Goal: Transaction & Acquisition: Purchase product/service

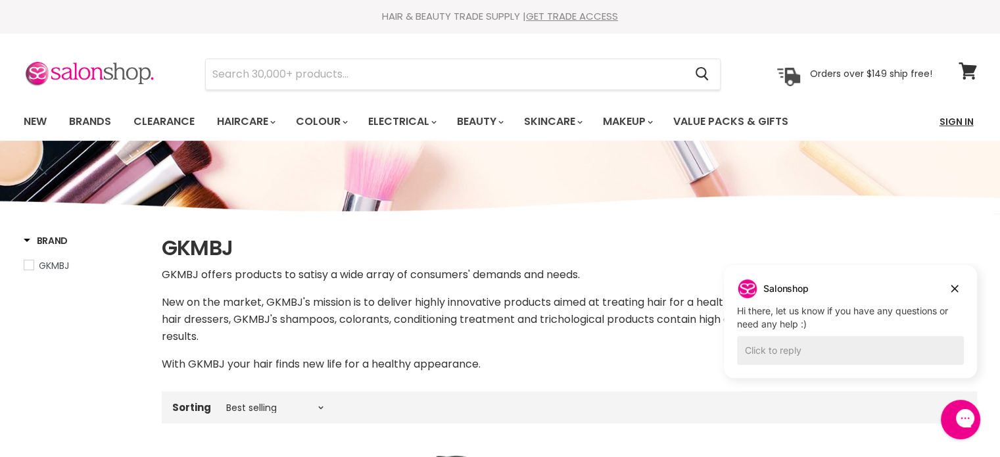
click at [960, 126] on link "Sign In" at bounding box center [956, 122] width 50 height 28
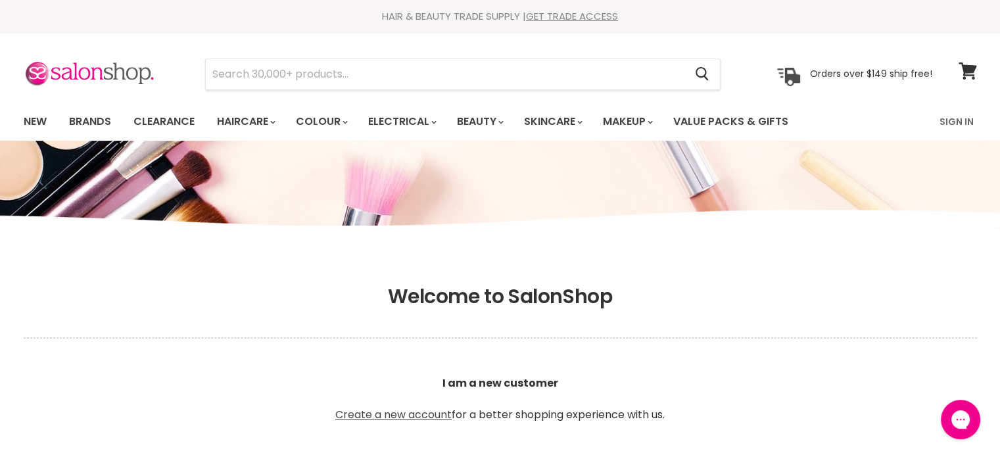
click at [418, 409] on link "Create a new account" at bounding box center [393, 414] width 116 height 15
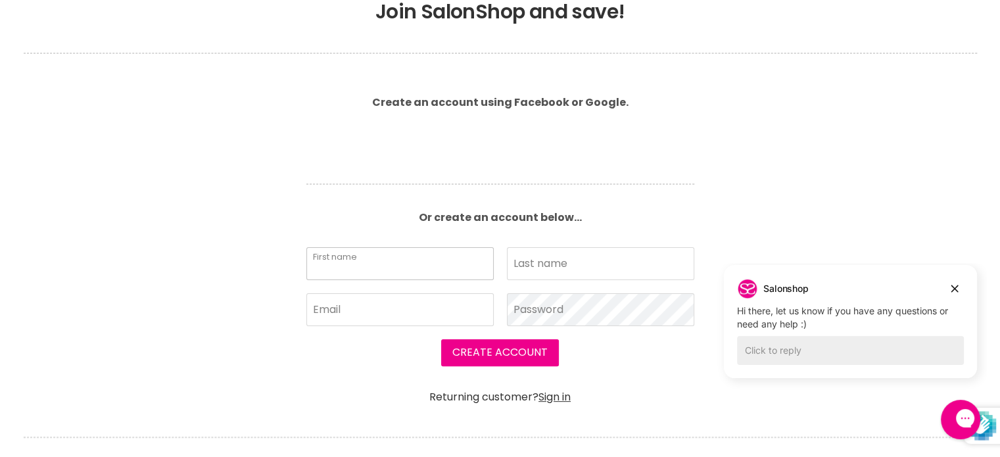
click at [379, 268] on input "First name" at bounding box center [399, 263] width 187 height 33
type input "Kisha"
type input "Avenell"
type input "kisha.swalling@live.com.au"
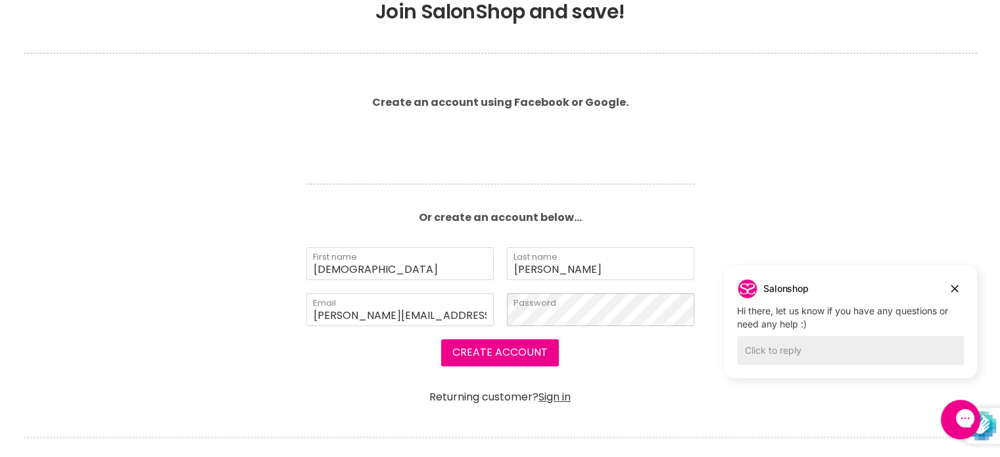
click at [441, 339] on button "Create Account" at bounding box center [500, 352] width 118 height 26
click at [542, 359] on button "Create Account" at bounding box center [500, 352] width 118 height 26
click at [508, 349] on button "Create Account" at bounding box center [500, 352] width 118 height 26
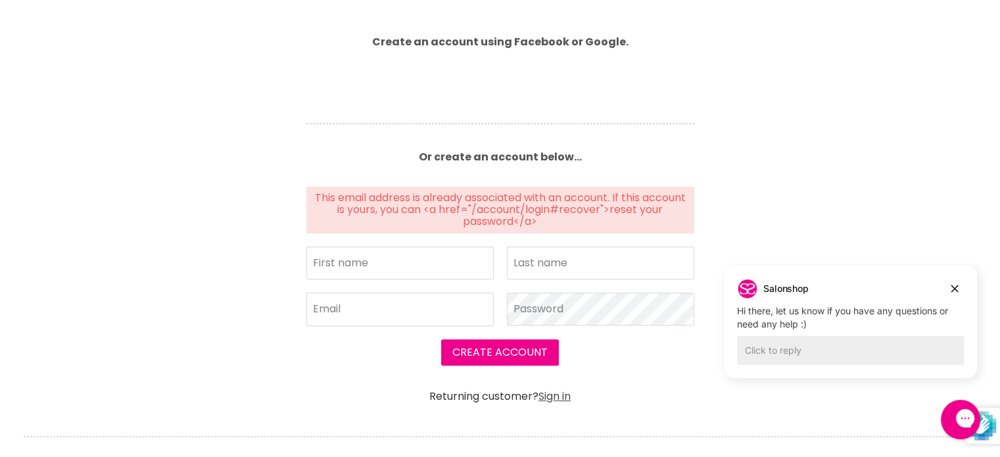
click at [555, 396] on link "Sign in" at bounding box center [554, 395] width 32 height 15
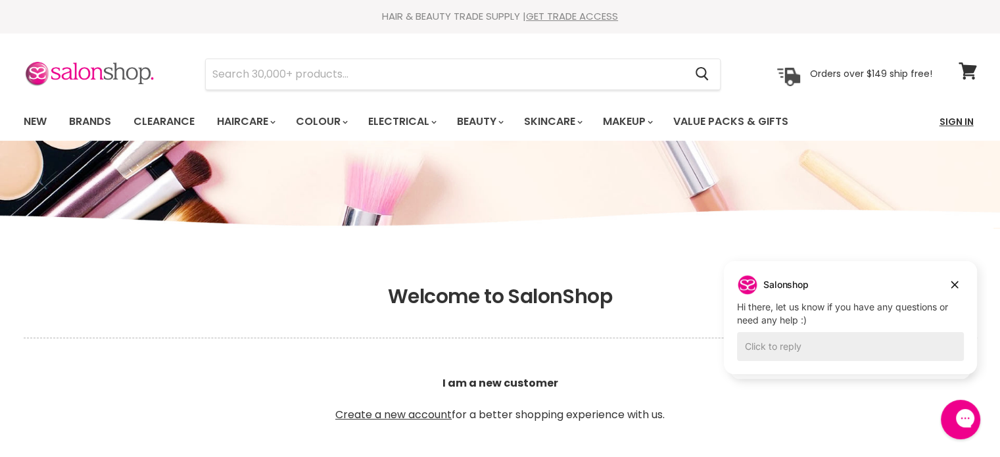
click at [956, 116] on link "Sign In" at bounding box center [956, 122] width 50 height 28
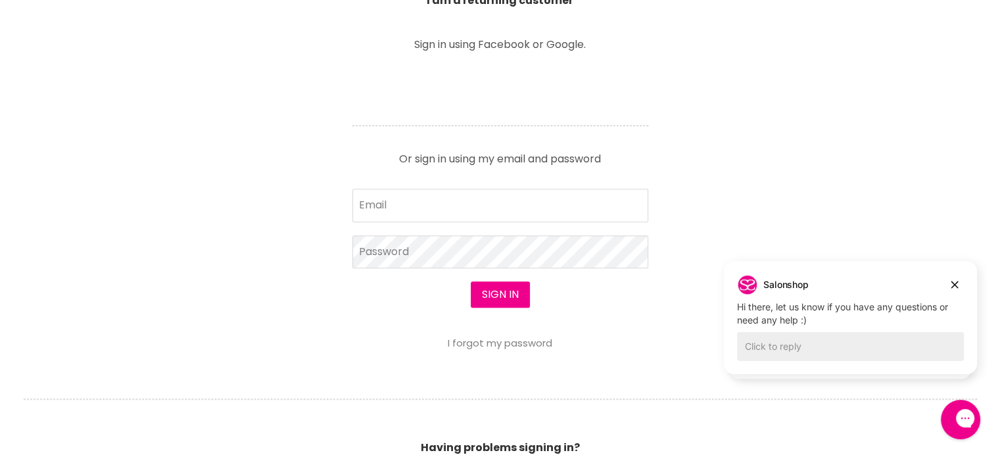
scroll to position [513, 0]
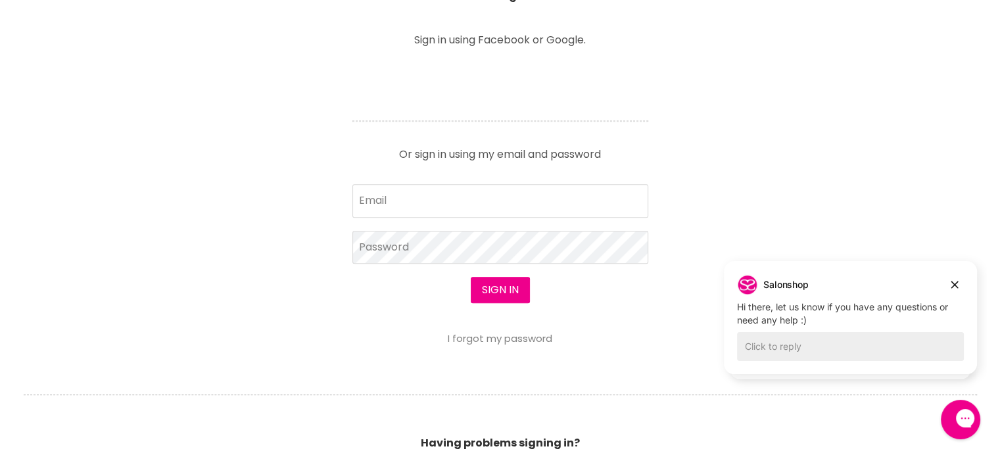
click at [525, 198] on input "Email" at bounding box center [500, 200] width 296 height 33
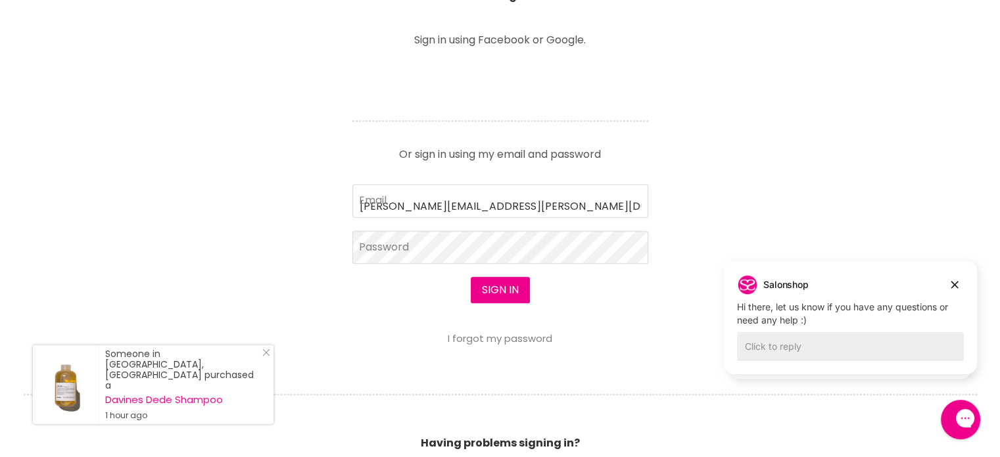
type input "[PERSON_NAME][EMAIL_ADDRESS][PERSON_NAME][DOMAIN_NAME]"
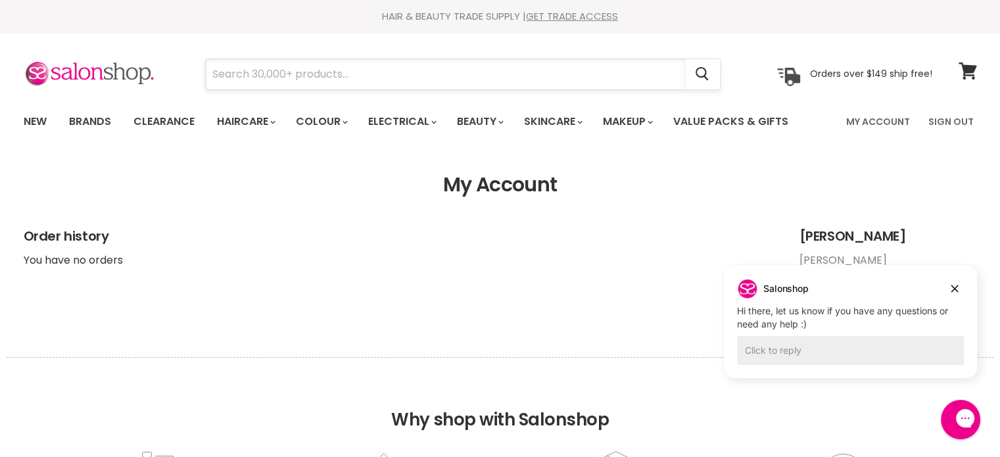
click at [256, 68] on input "Search" at bounding box center [445, 74] width 479 height 30
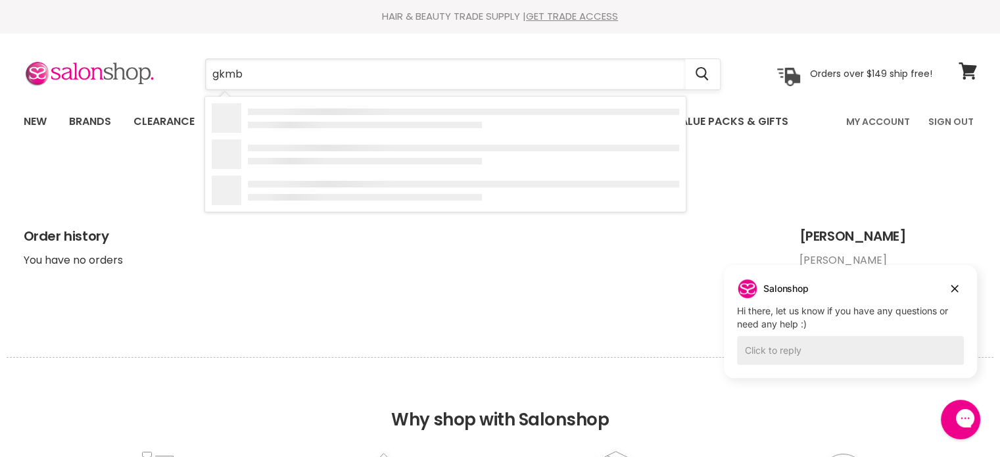
type input "gkmbj"
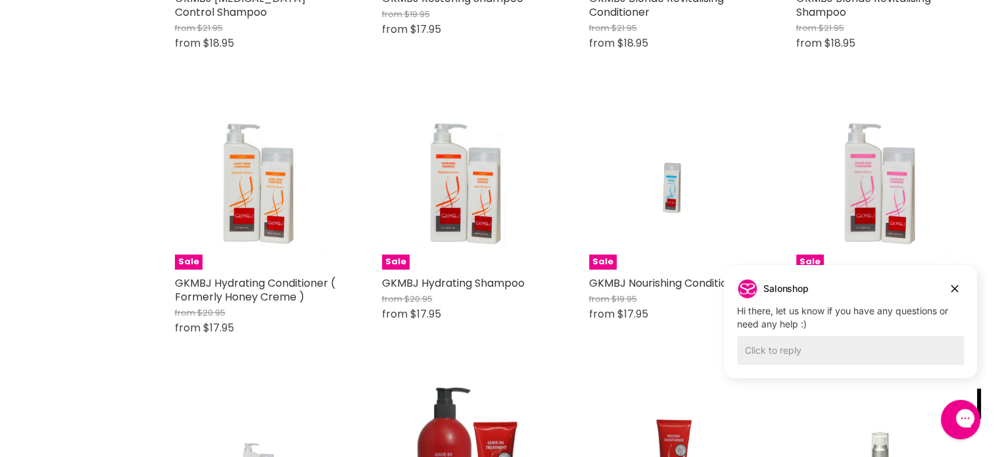
scroll to position [484, 0]
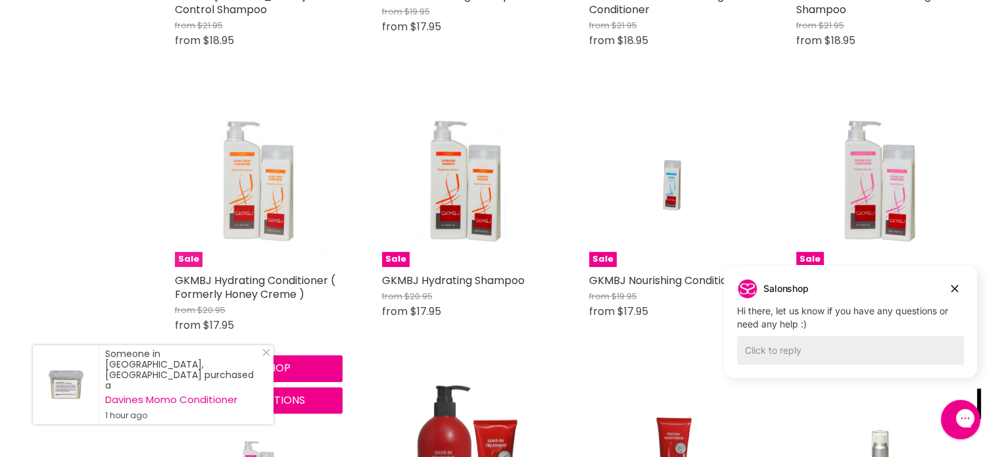
click at [247, 157] on img "Main content" at bounding box center [259, 183] width 168 height 168
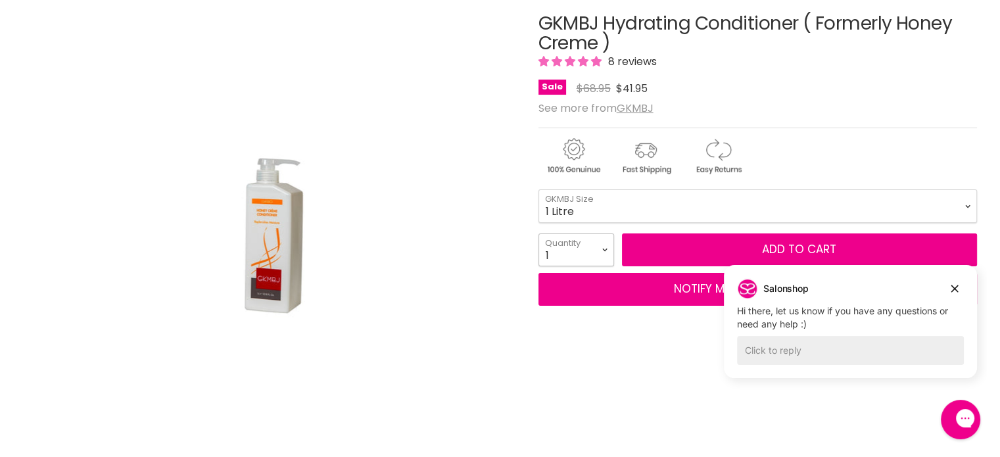
click at [607, 249] on select "1 2 3 4 5 6 7 8 9 10+" at bounding box center [576, 249] width 76 height 33
select select "6"
click at [538, 233] on select "1 2 3 4 5 6 7 8 9 10+" at bounding box center [576, 249] width 76 height 33
type input "6"
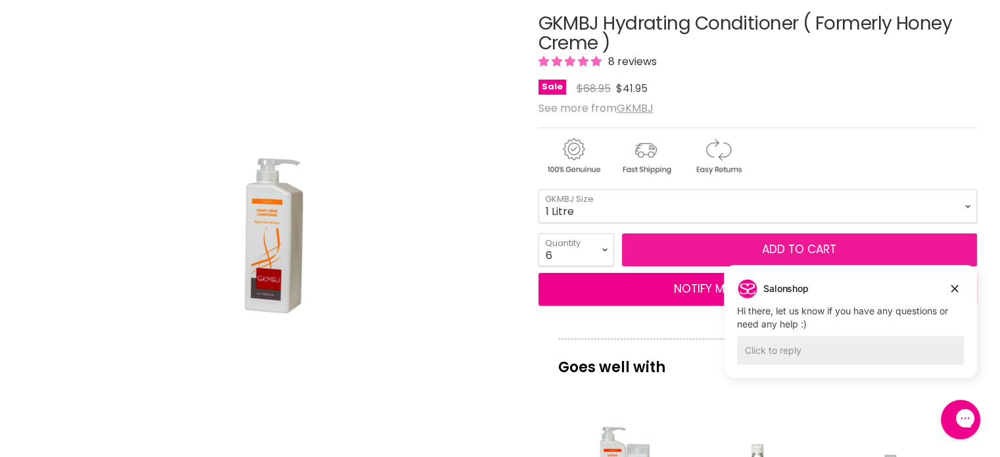
click at [714, 246] on button "Add to cart" at bounding box center [799, 249] width 355 height 33
click at [676, 243] on button "Add to cart" at bounding box center [799, 249] width 355 height 33
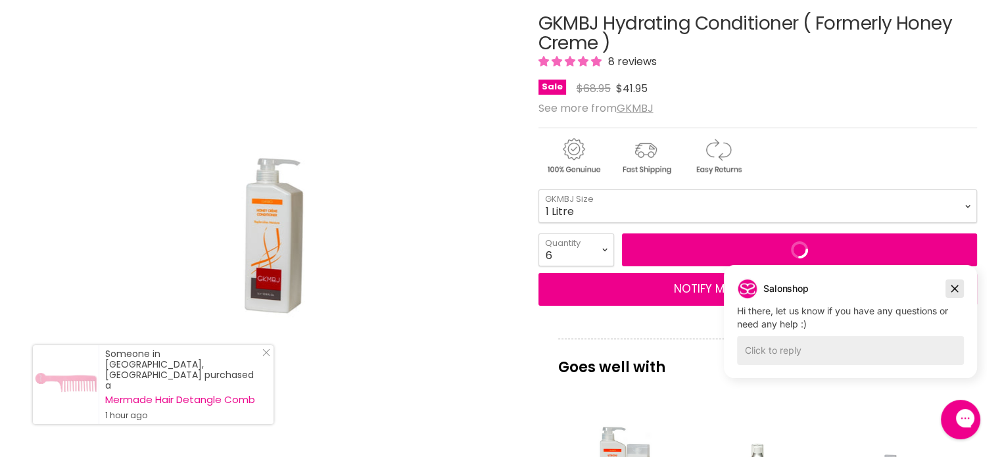
click at [959, 288] on icon "Dismiss campaign" at bounding box center [954, 289] width 13 height 16
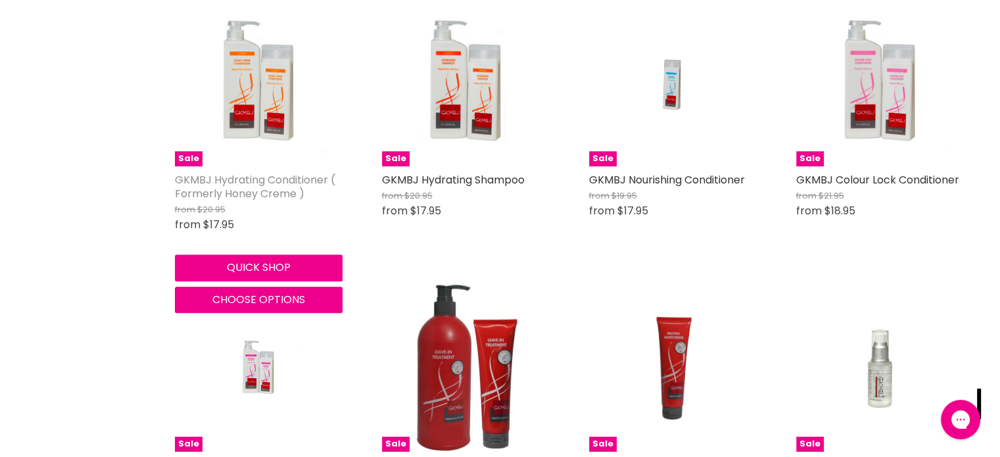
click at [201, 191] on link "GKMBJ Hydrating Conditioner ( Formerly Honey Creme )" at bounding box center [255, 186] width 160 height 29
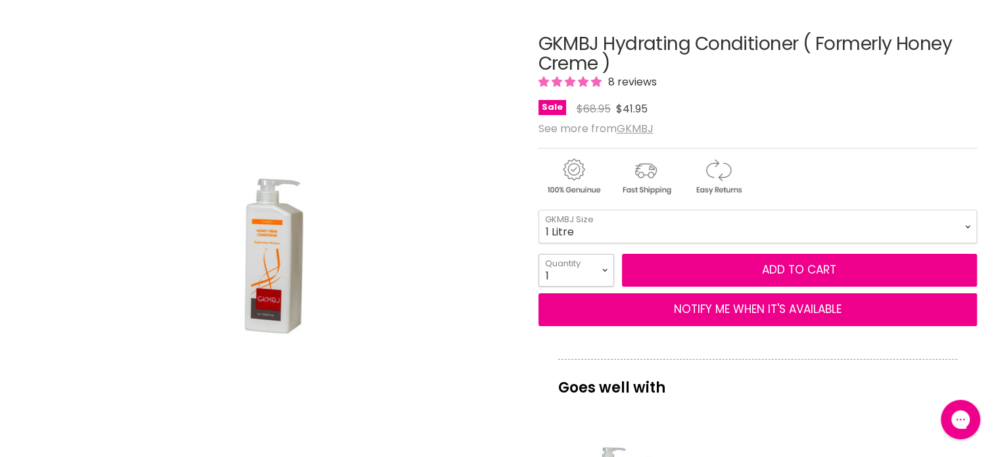
click at [602, 263] on select "1 2 3 4 5 6 7 8 9 10+" at bounding box center [576, 270] width 76 height 33
select select "6"
click at [538, 254] on select "1 2 3 4 5 6 7 8 9 10+" at bounding box center [576, 270] width 76 height 33
type input "6"
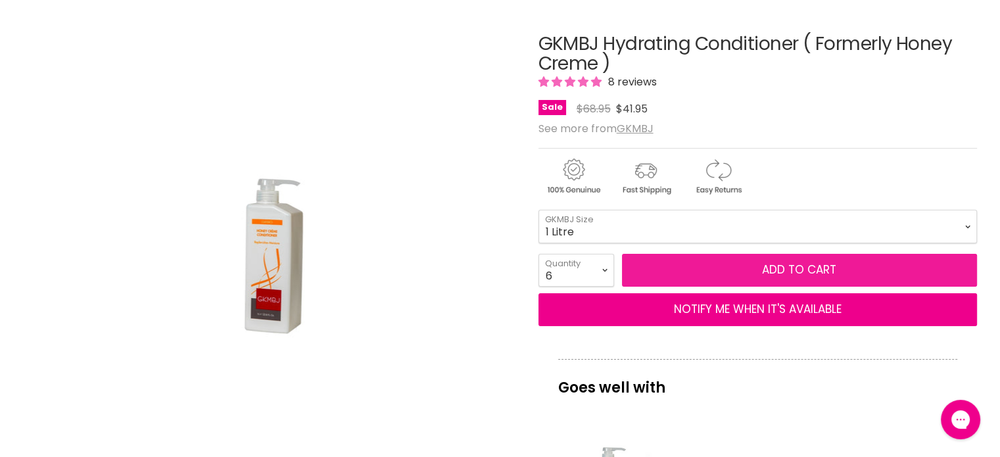
click at [764, 256] on button "Add to cart" at bounding box center [799, 270] width 355 height 33
click at [770, 271] on span "Add to cart" at bounding box center [799, 270] width 74 height 16
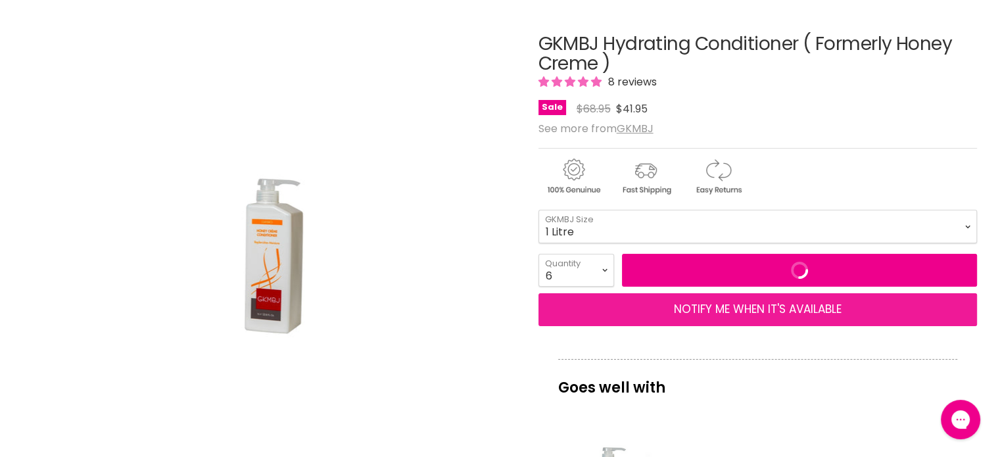
click at [666, 317] on button "NOTIFY ME WHEN IT'S AVAILABLE" at bounding box center [757, 309] width 438 height 33
select select "31474881888311"
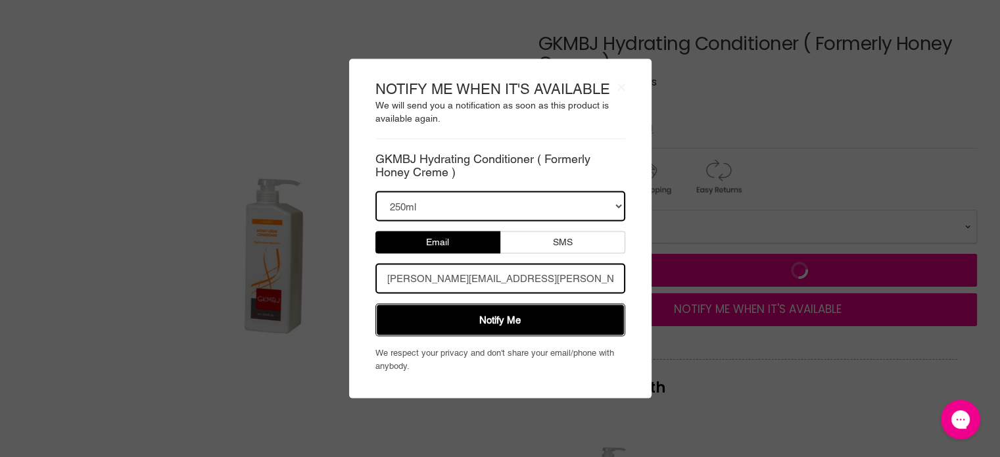
click at [539, 318] on button "Notify Me" at bounding box center [500, 320] width 250 height 33
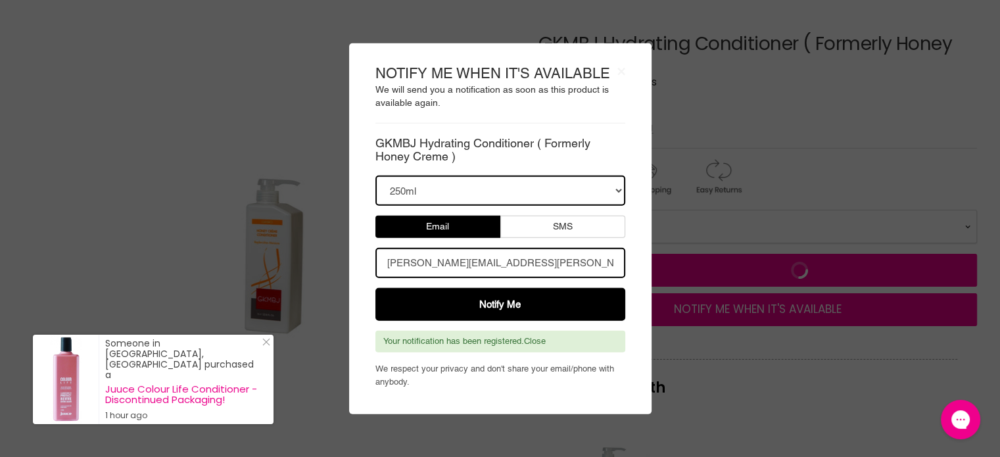
click at [321, 99] on body "× NOTIFY ME WHEN IT'S AVAILABLE We will send you a notification as soon as this…" at bounding box center [500, 228] width 1000 height 457
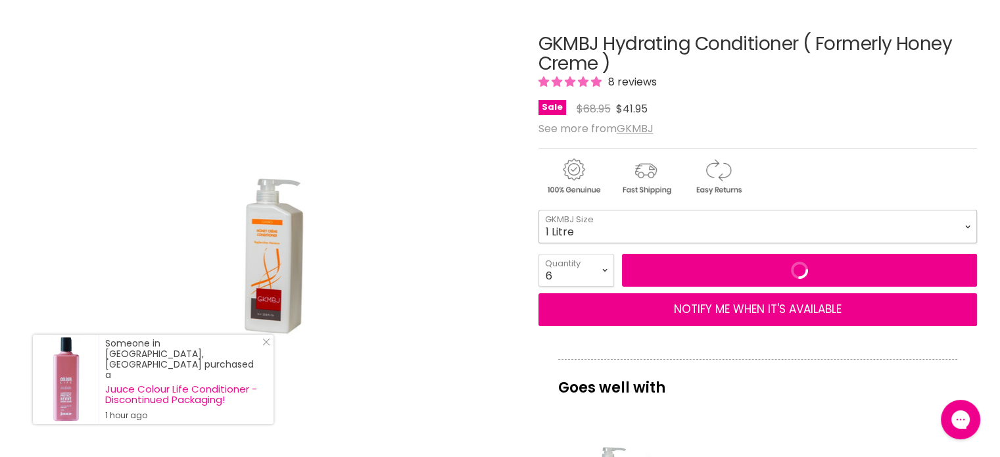
click at [636, 231] on select "250ml 1 Litre" at bounding box center [757, 226] width 438 height 33
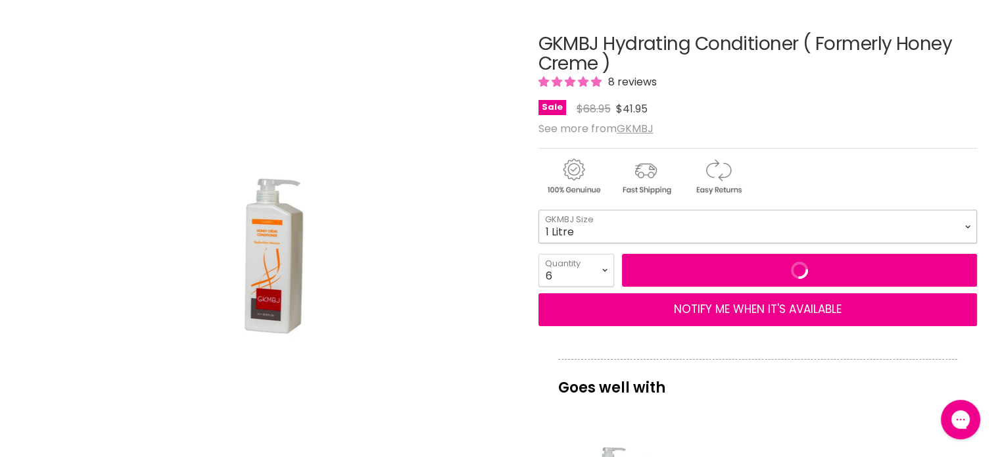
click at [538, 210] on select "250ml 1 Litre" at bounding box center [757, 226] width 438 height 33
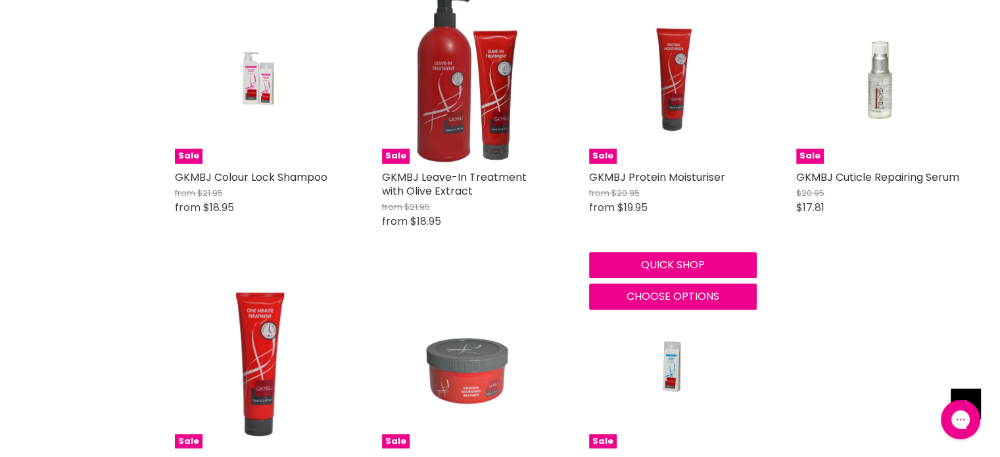
scroll to position [886, 0]
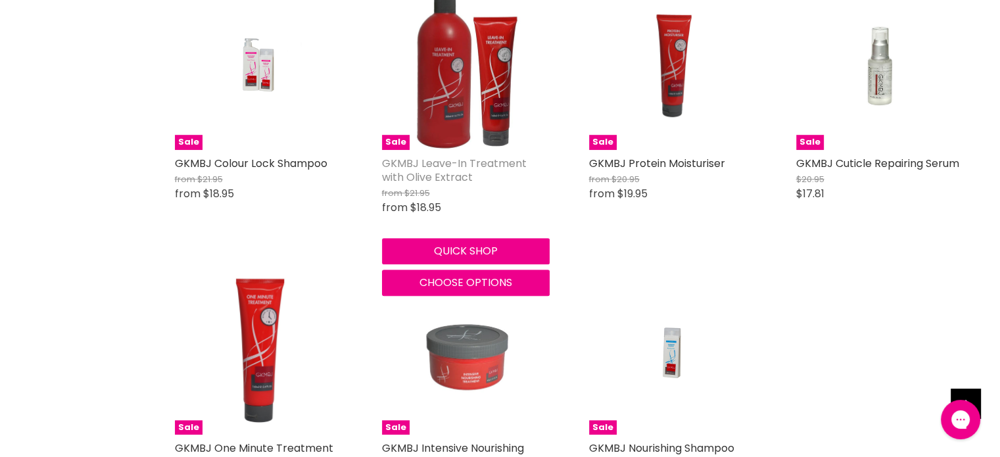
click at [424, 165] on link "GKMBJ Leave-In Treatment with Olive Extract" at bounding box center [454, 170] width 145 height 29
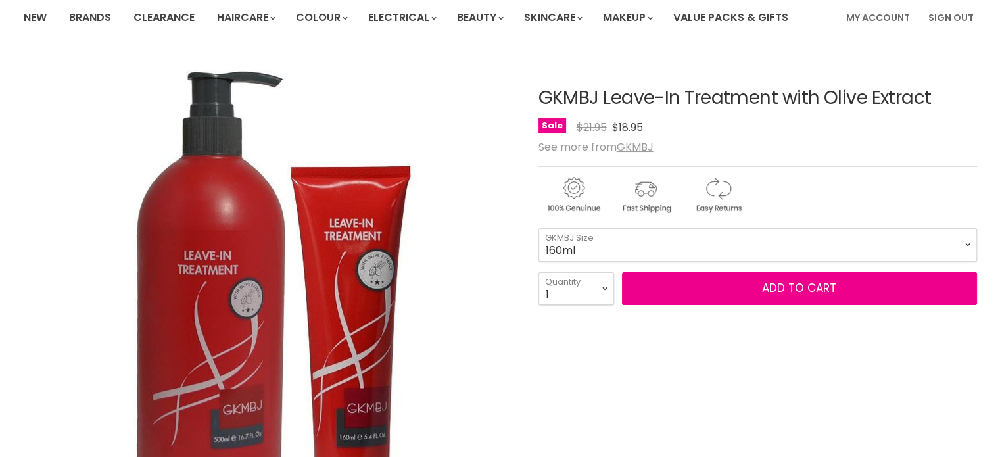
scroll to position [105, 0]
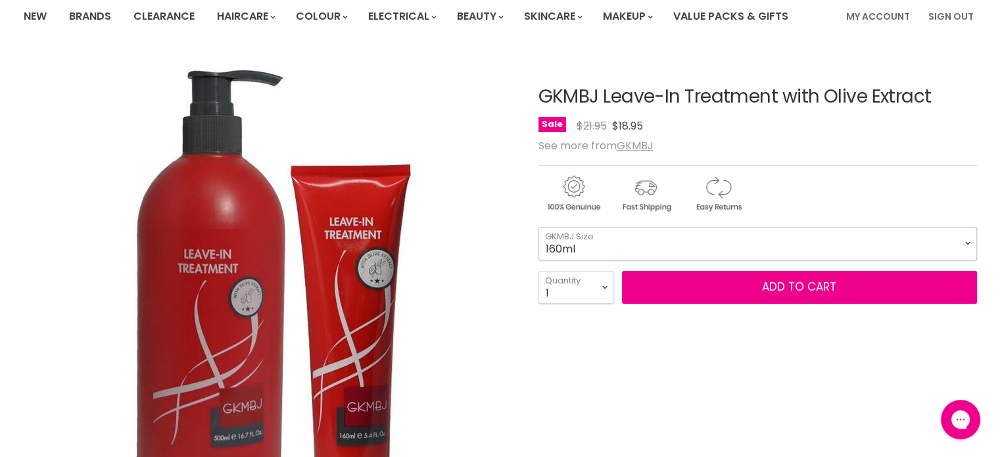
click at [678, 241] on select "160ml 500ml" at bounding box center [757, 243] width 438 height 33
click at [538, 227] on select "160ml 500ml" at bounding box center [757, 243] width 438 height 33
select select "500ml"
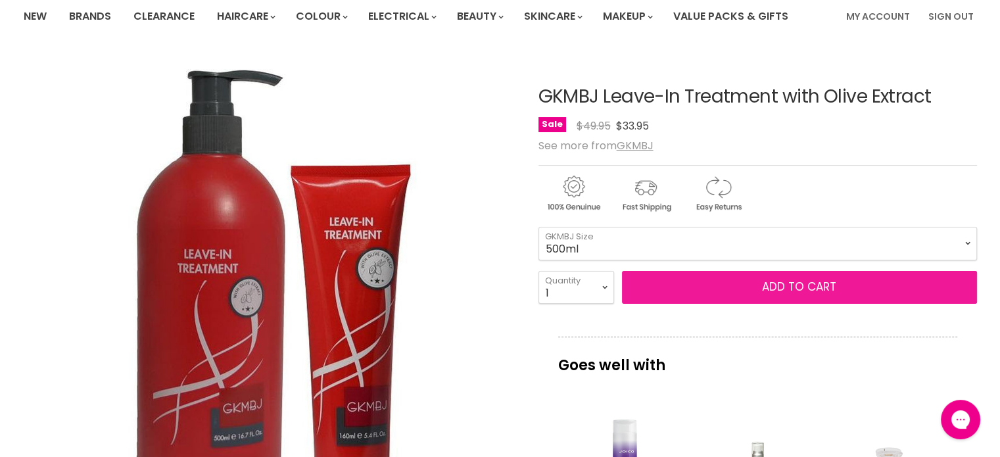
click at [747, 285] on button "Add to cart" at bounding box center [799, 287] width 355 height 33
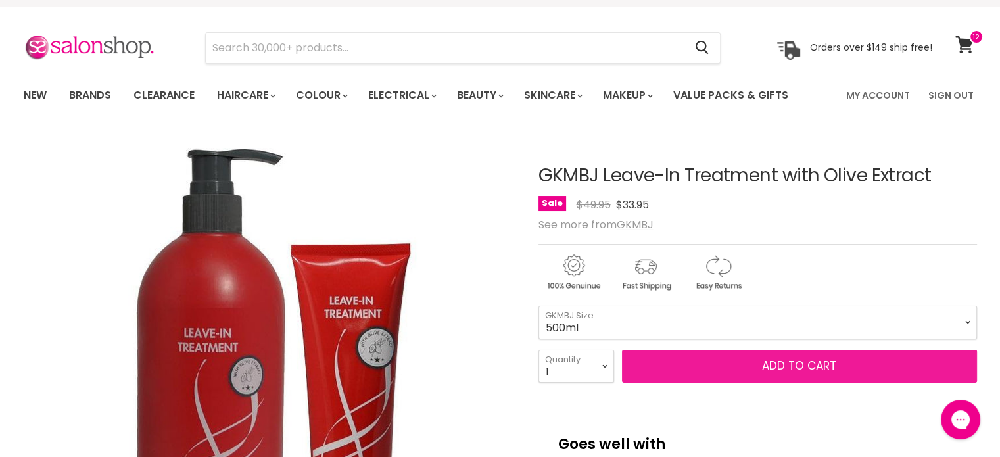
scroll to position [53, 0]
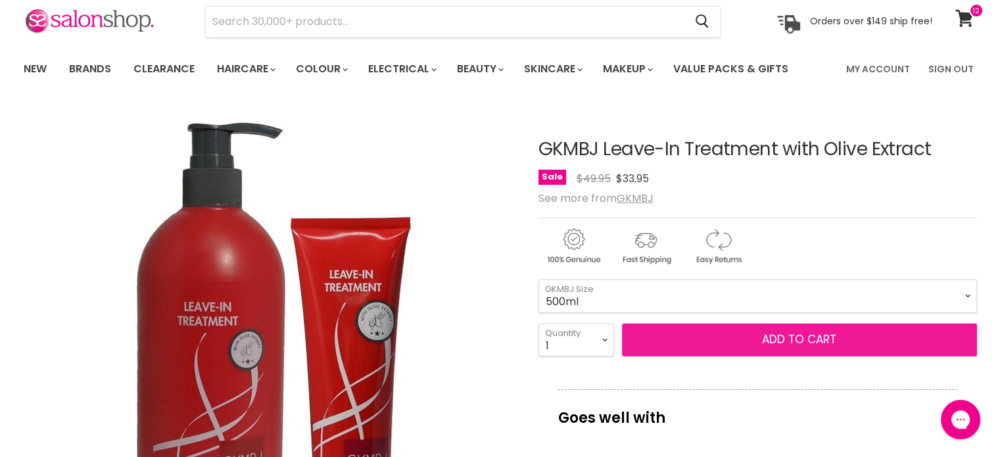
click at [781, 337] on button "Add to cart" at bounding box center [799, 339] width 355 height 33
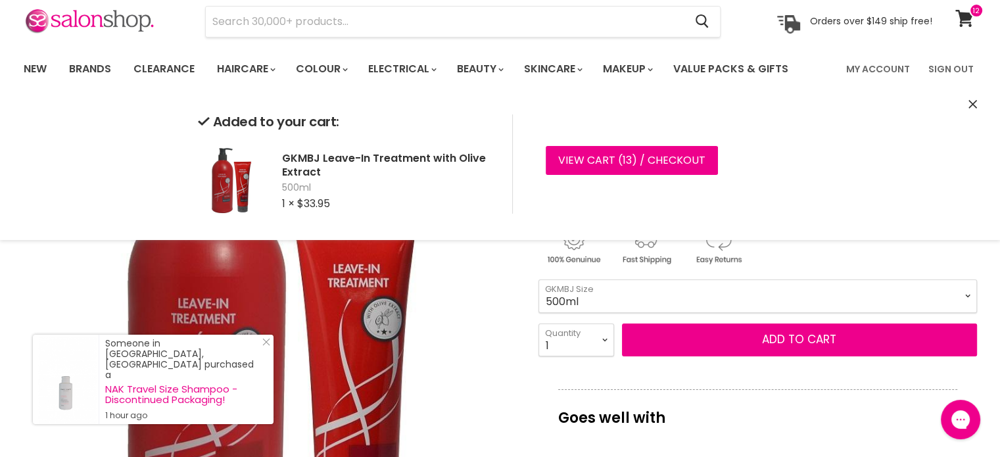
click at [474, 391] on img "GKMBJ Leave-In Treatment with Olive Extract image. Click or Scroll to Zoom." at bounding box center [268, 351] width 491 height 491
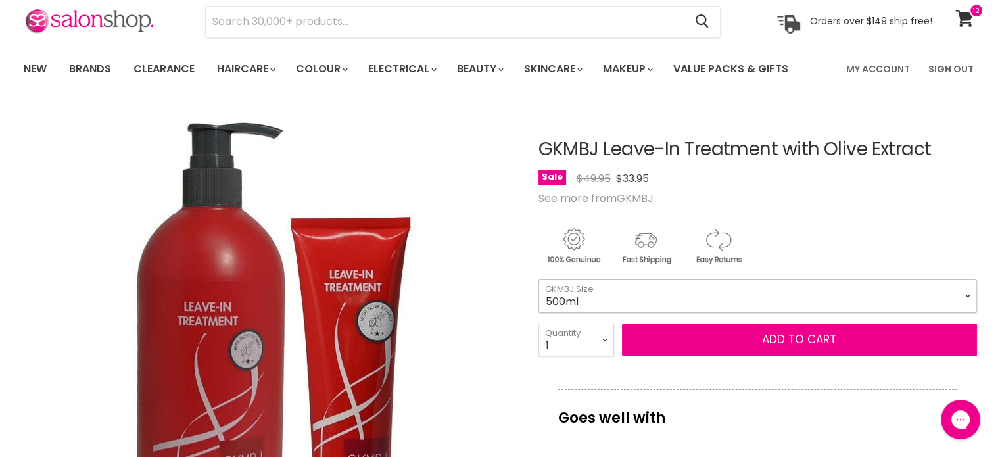
click at [582, 294] on select "160ml 500ml" at bounding box center [757, 295] width 438 height 33
select select "160ml"
click at [538, 279] on select "160ml 500ml" at bounding box center [757, 295] width 438 height 33
click at [578, 317] on form "160ml - 500ml - 160ml 500ml GKMBJ Size 1 2 3 4 5 6 7 8" at bounding box center [757, 317] width 438 height 77
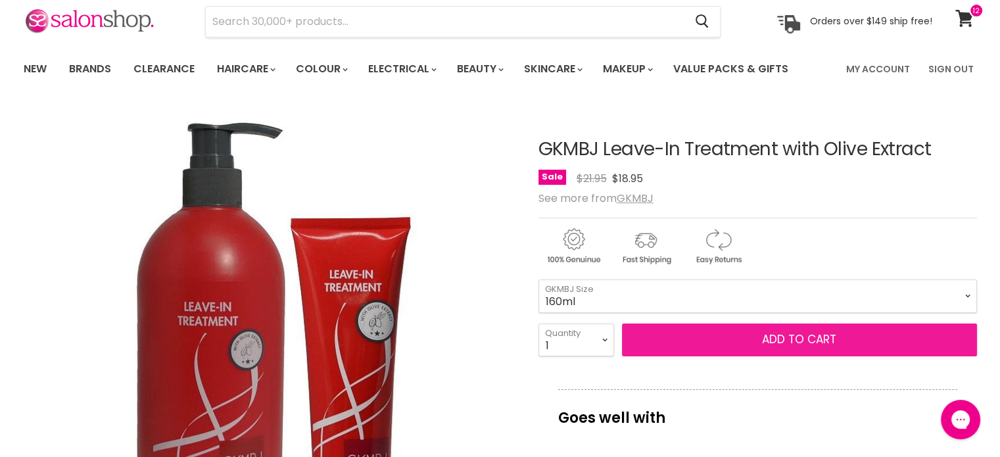
click at [736, 343] on button "Add to cart" at bounding box center [799, 339] width 355 height 33
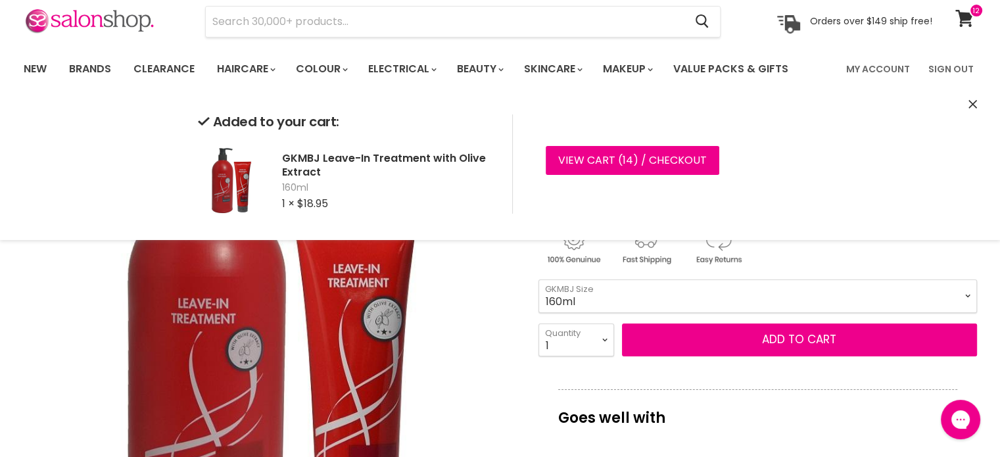
click at [472, 314] on img "GKMBJ Leave-In Treatment with Olive Extract image. Click or Scroll to Zoom." at bounding box center [268, 351] width 491 height 491
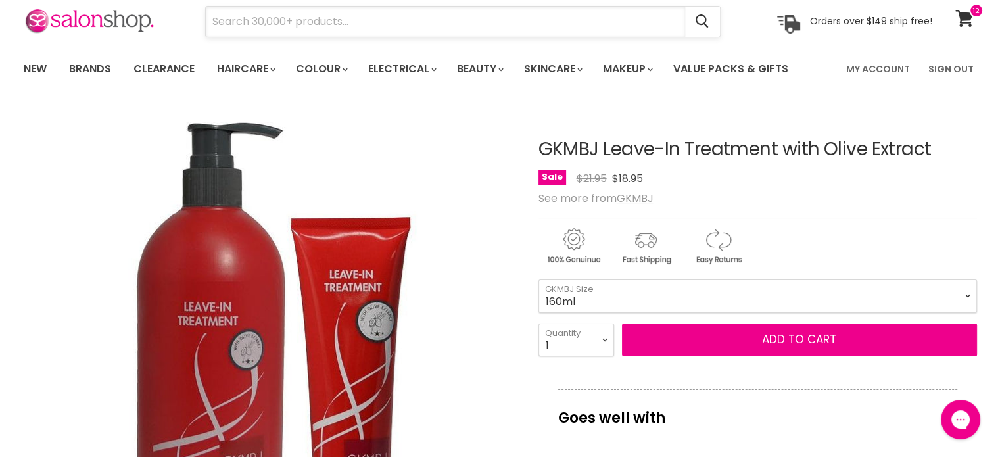
click at [281, 28] on input "Search" at bounding box center [445, 22] width 479 height 30
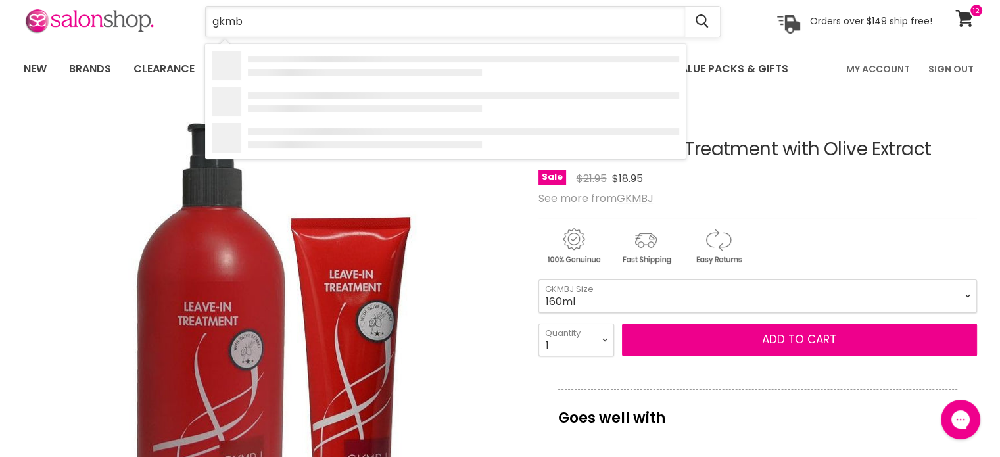
type input "gkmbj"
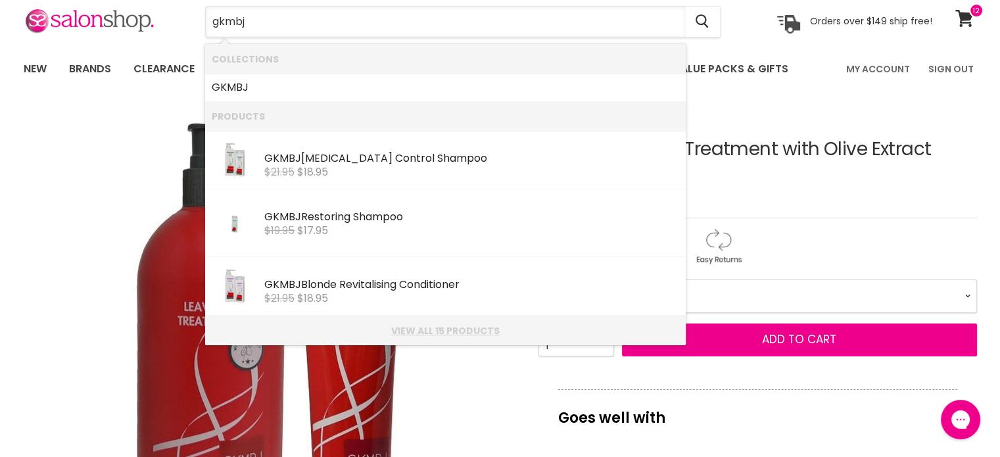
click at [439, 327] on link "View all 15 products" at bounding box center [445, 330] width 467 height 11
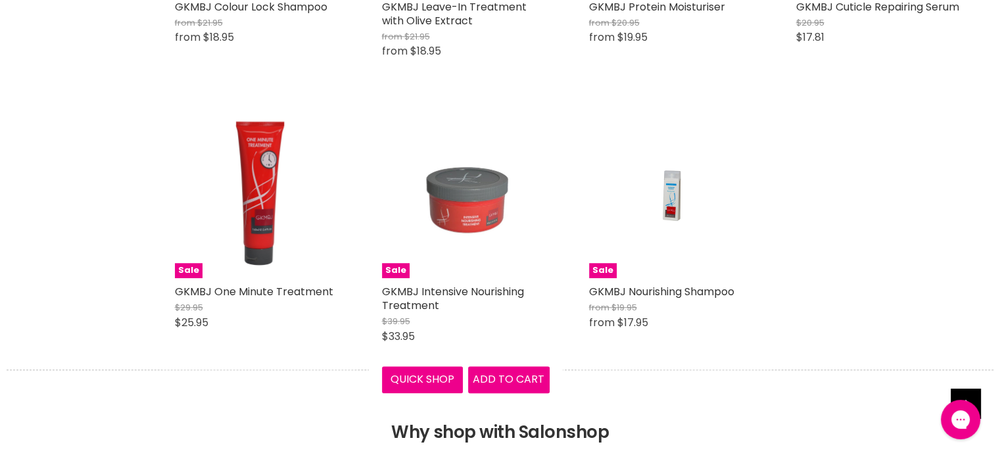
scroll to position [1025, 0]
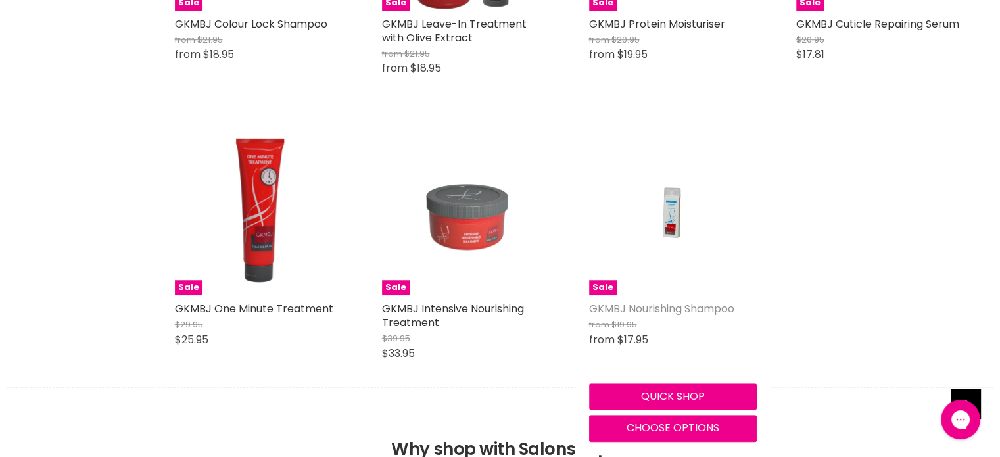
click at [660, 302] on link "GKMBJ Nourishing Shampoo" at bounding box center [661, 308] width 145 height 15
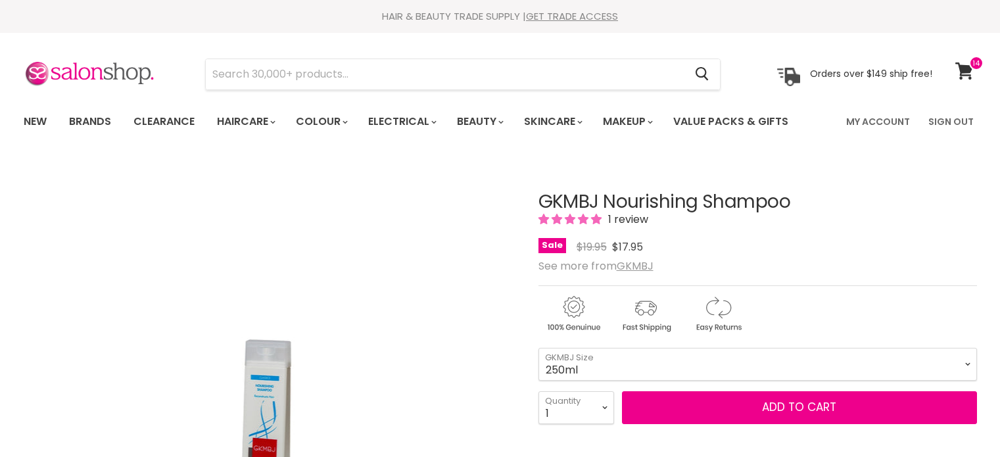
scroll to position [79, 0]
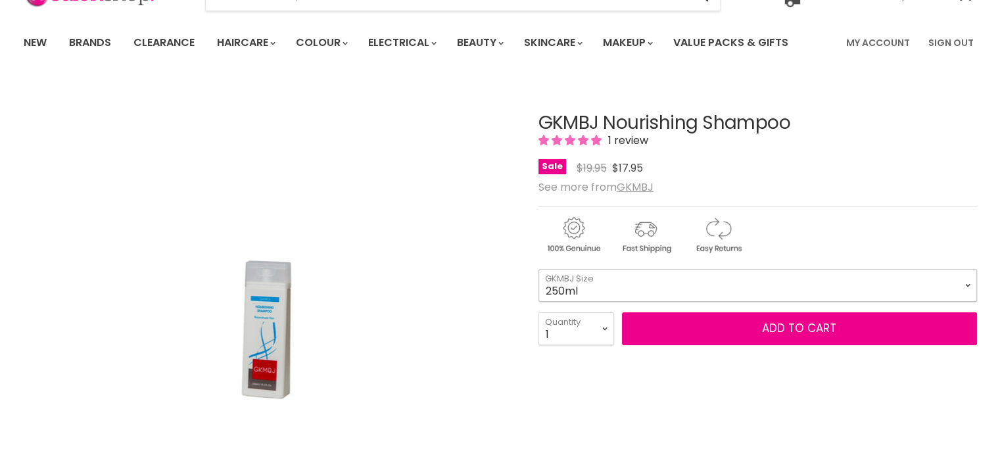
click at [656, 293] on select "250ml 1 Litre" at bounding box center [757, 285] width 438 height 33
click at [538, 269] on select "250ml 1 Litre" at bounding box center [757, 285] width 438 height 33
select select "1 Litre"
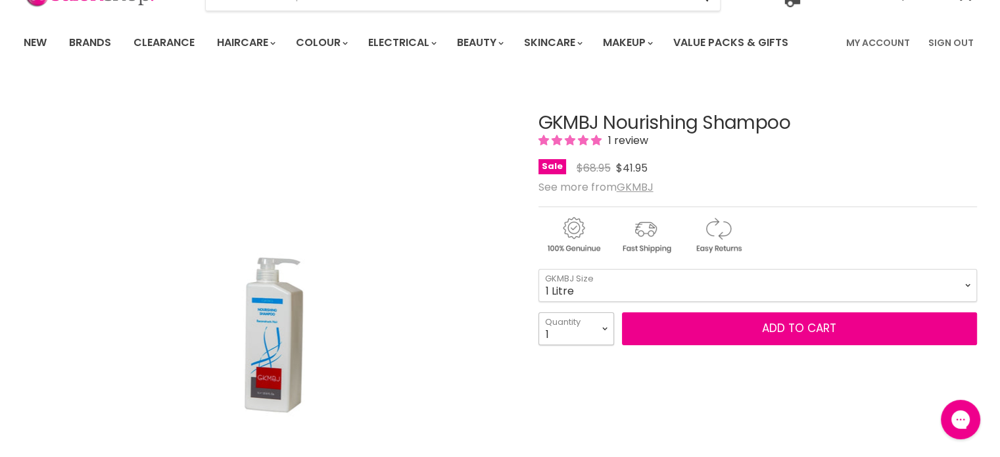
click at [600, 331] on select "1 2 3 4 5 6 7 8 9 10+" at bounding box center [576, 328] width 76 height 33
select select "6"
click at [538, 312] on select "1 2 3 4 5 6 7 8 9 10+" at bounding box center [576, 328] width 76 height 33
type input "6"
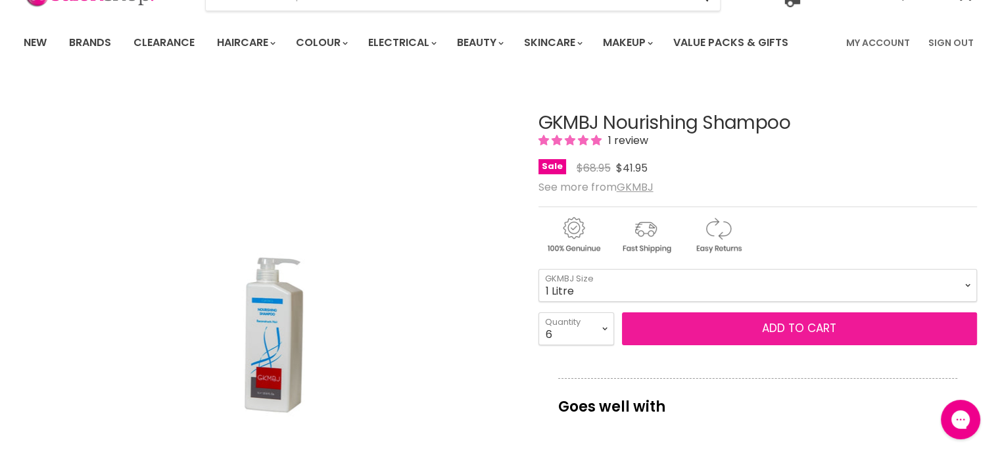
click at [744, 325] on button "Add to cart" at bounding box center [799, 328] width 355 height 33
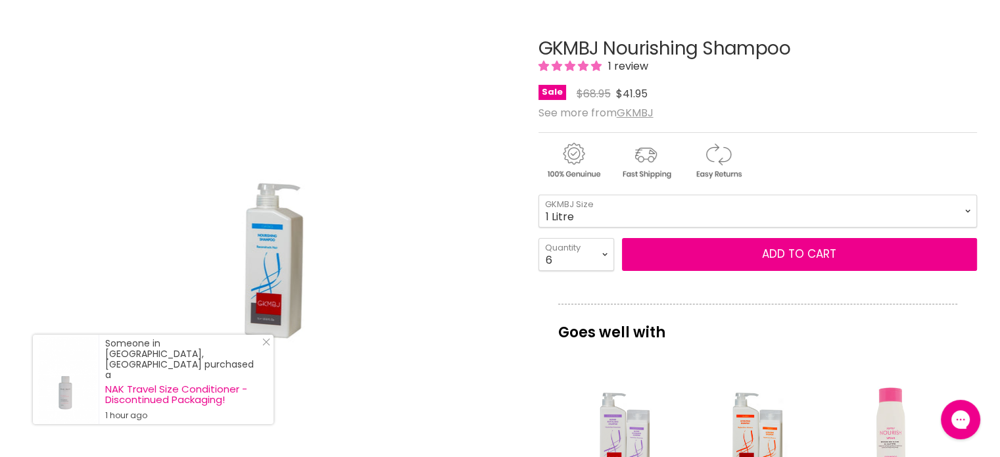
scroll to position [156, 0]
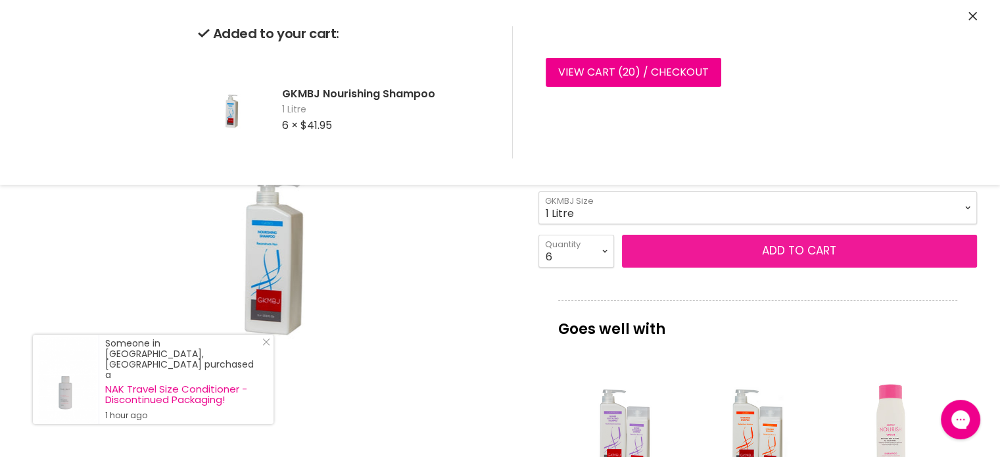
click at [802, 250] on button "Add to cart" at bounding box center [799, 251] width 355 height 33
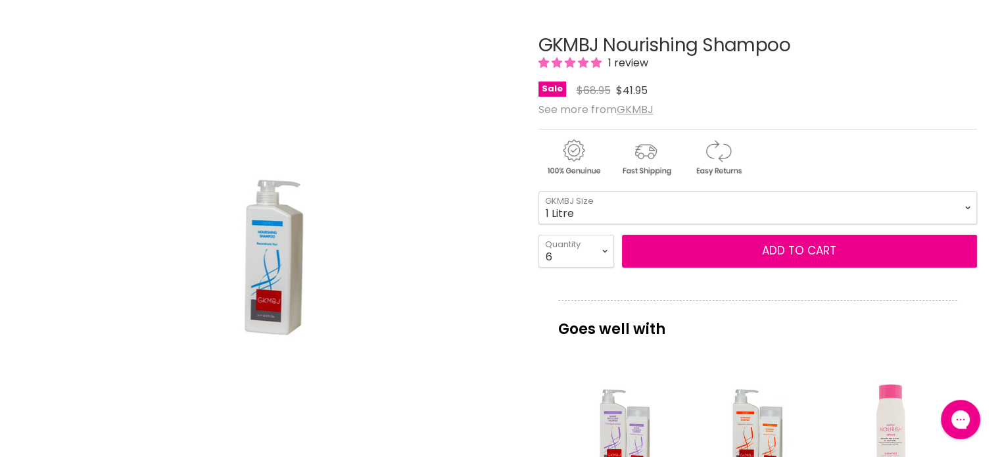
scroll to position [0, 0]
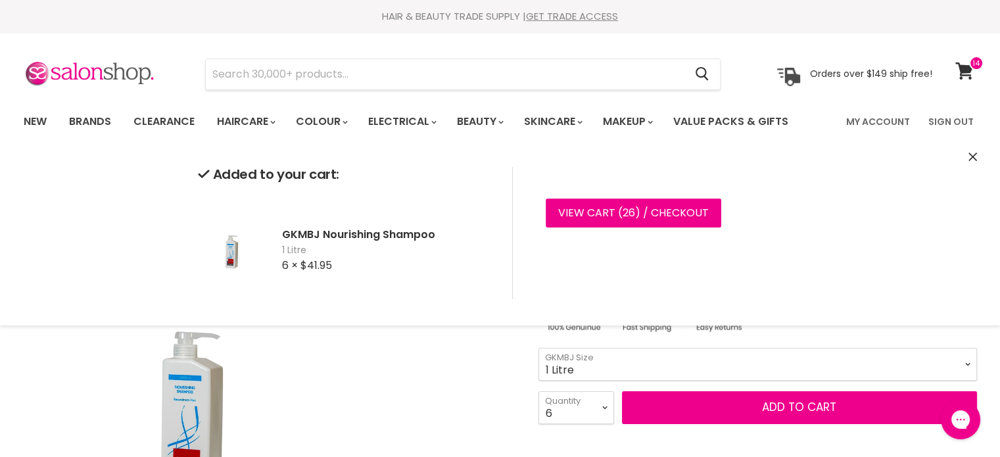
click at [382, 354] on img "GKMBJ Nourishing Shampoo image. Click or Scroll to Zoom." at bounding box center [268, 404] width 307 height 460
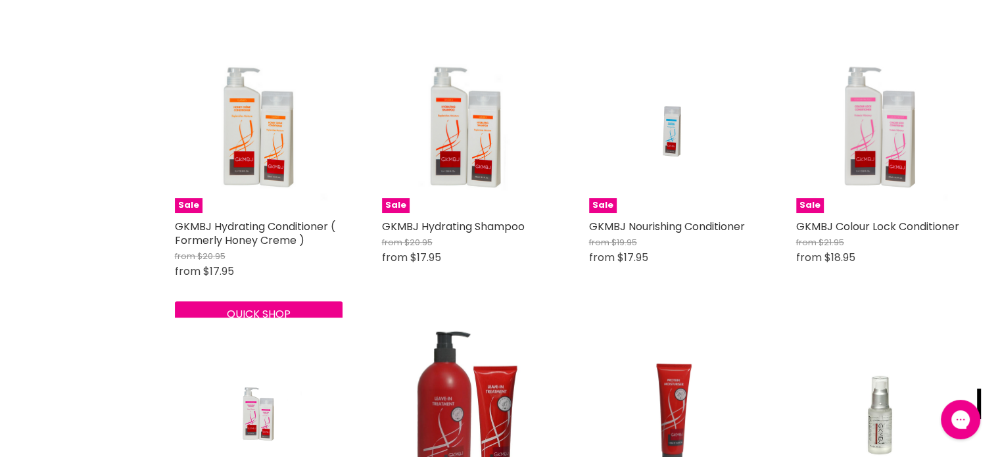
scroll to position [536, 0]
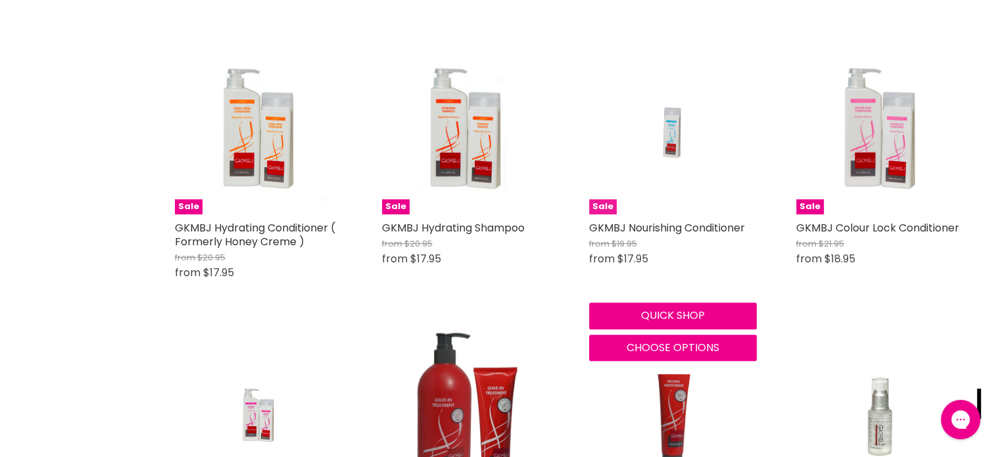
click at [617, 208] on img "Main content" at bounding box center [673, 131] width 112 height 168
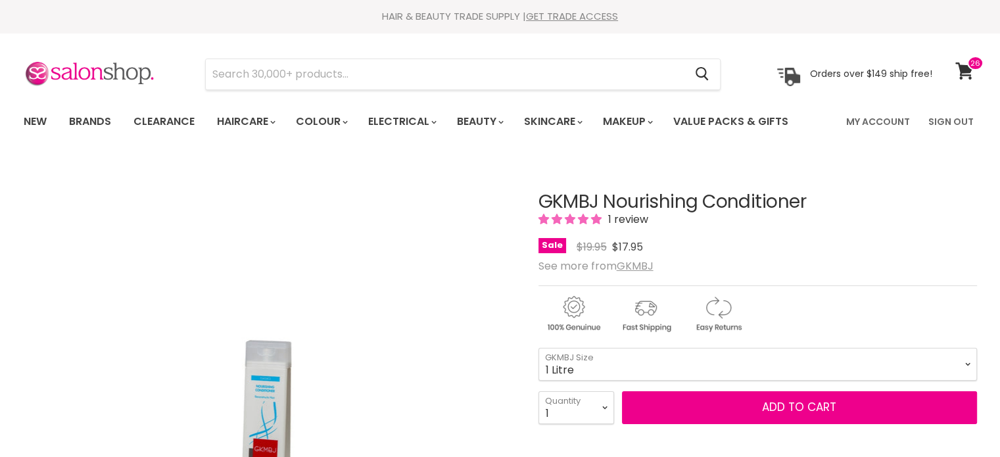
click at [538, 348] on select "250ml 1 Litre" at bounding box center [757, 364] width 438 height 33
select select "1 Litre"
click at [602, 408] on select "1 2 3 4 5 6 7 8 9 10+" at bounding box center [576, 407] width 76 height 33
select select "6"
click at [538, 391] on select "1 2 3 4 5 6 7 8 9 10+" at bounding box center [576, 407] width 76 height 33
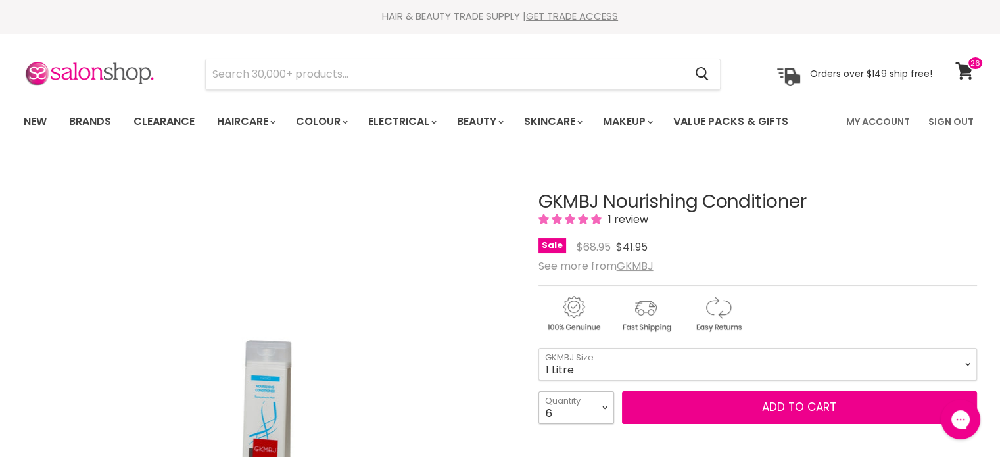
type input "6"
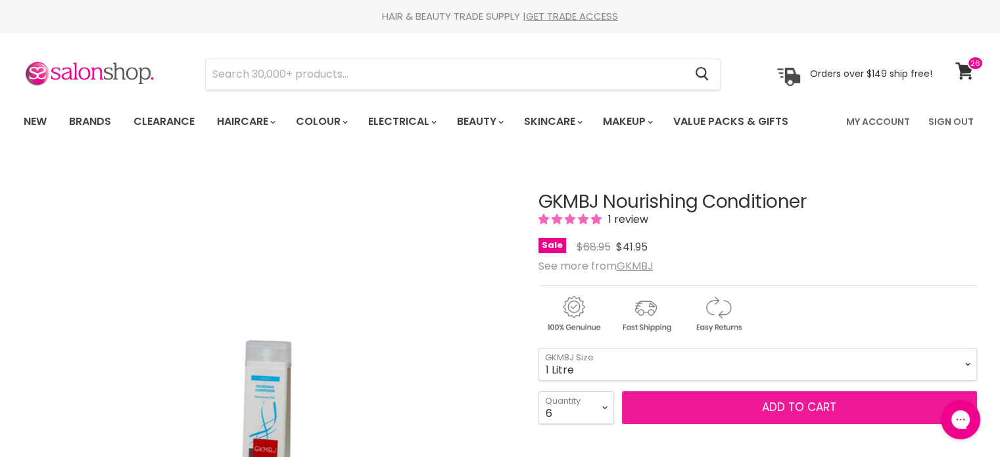
click at [774, 399] on button "Add to cart" at bounding box center [799, 407] width 355 height 33
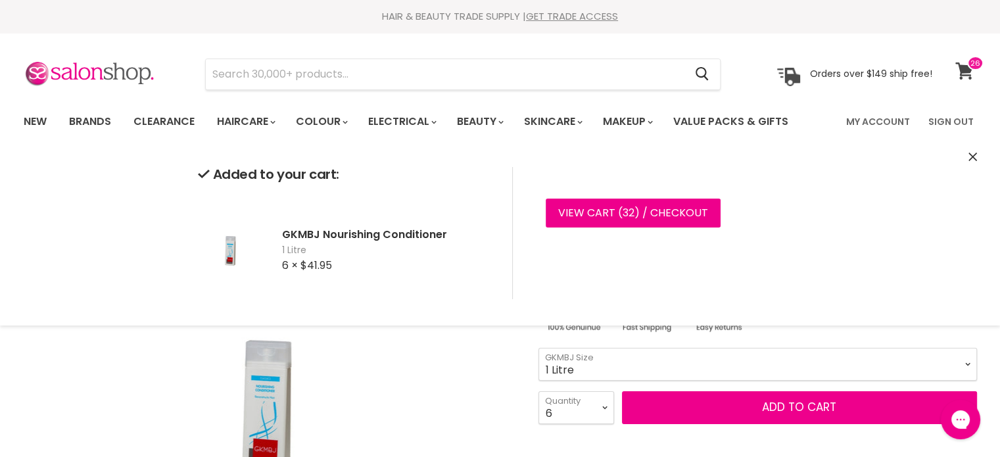
click at [975, 68] on span at bounding box center [975, 63] width 16 height 14
